Goal: Find contact information: Obtain details needed to contact an individual or organization

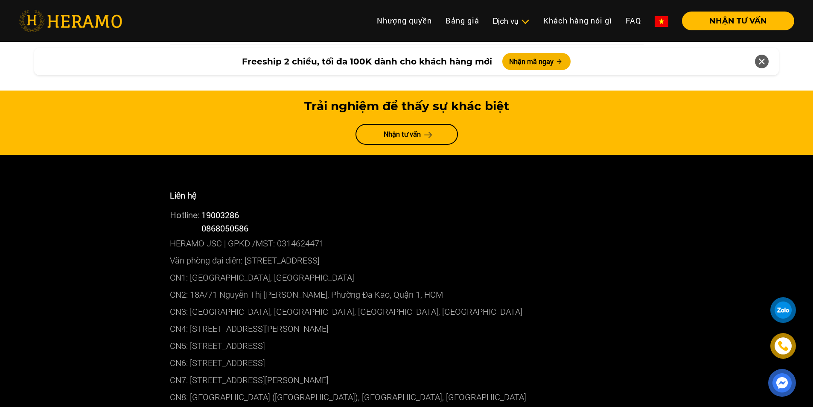
scroll to position [4568, 0]
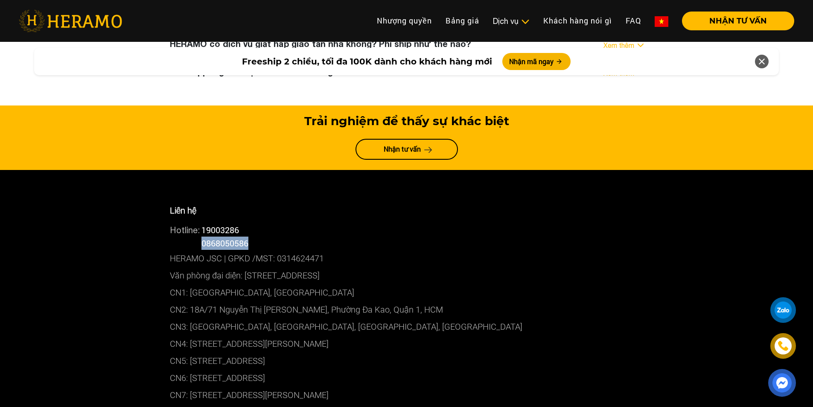
drag, startPoint x: 259, startPoint y: 163, endPoint x: 204, endPoint y: 158, distance: 54.8
click at [204, 237] on div "Hotline: 0868050586" at bounding box center [407, 243] width 474 height 13
copy span "0868050586"
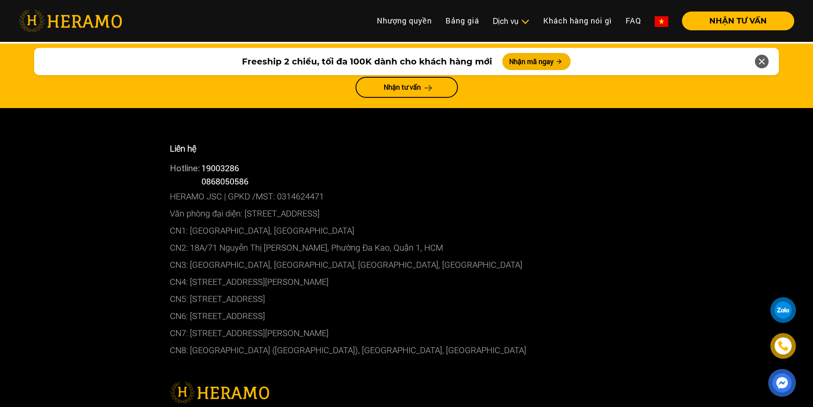
scroll to position [4611, 0]
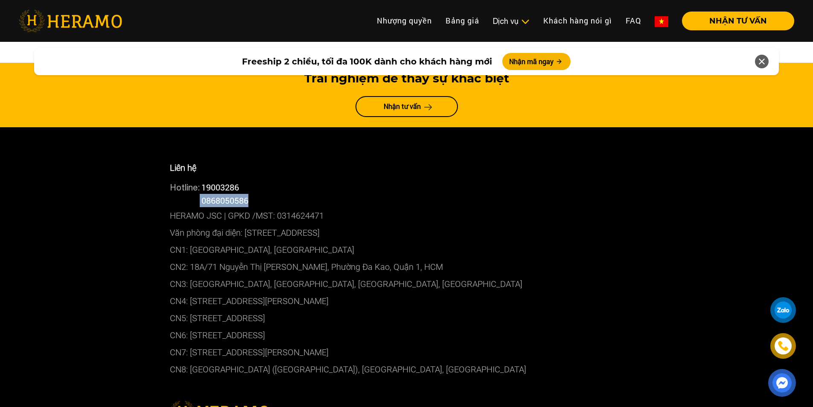
drag, startPoint x: 274, startPoint y: 108, endPoint x: 201, endPoint y: 117, distance: 73.9
click at [201, 194] on div "Hotline: 0868050586" at bounding box center [407, 200] width 474 height 13
copy div "0868050586"
